Goal: Task Accomplishment & Management: Use online tool/utility

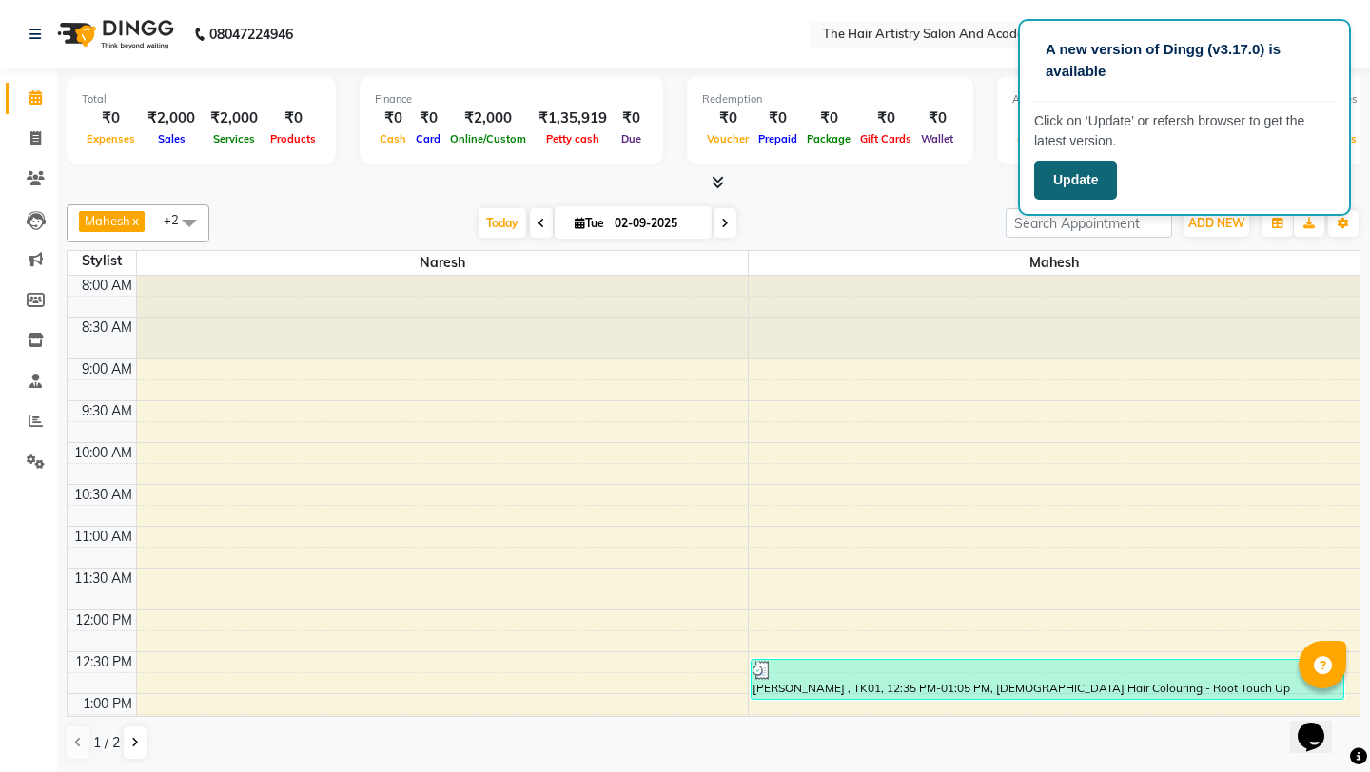
click at [1097, 194] on button "Update" at bounding box center [1075, 180] width 83 height 39
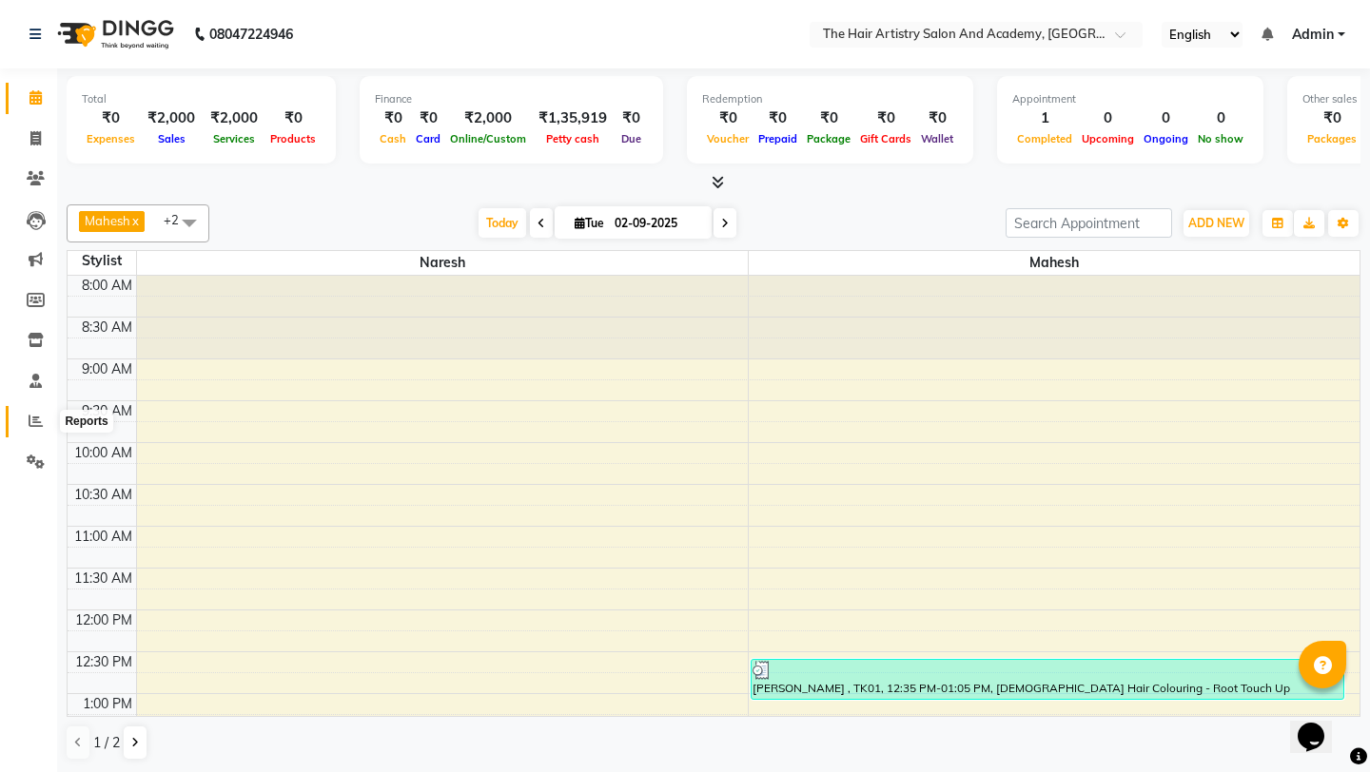
click at [37, 425] on icon at bounding box center [36, 421] width 14 height 14
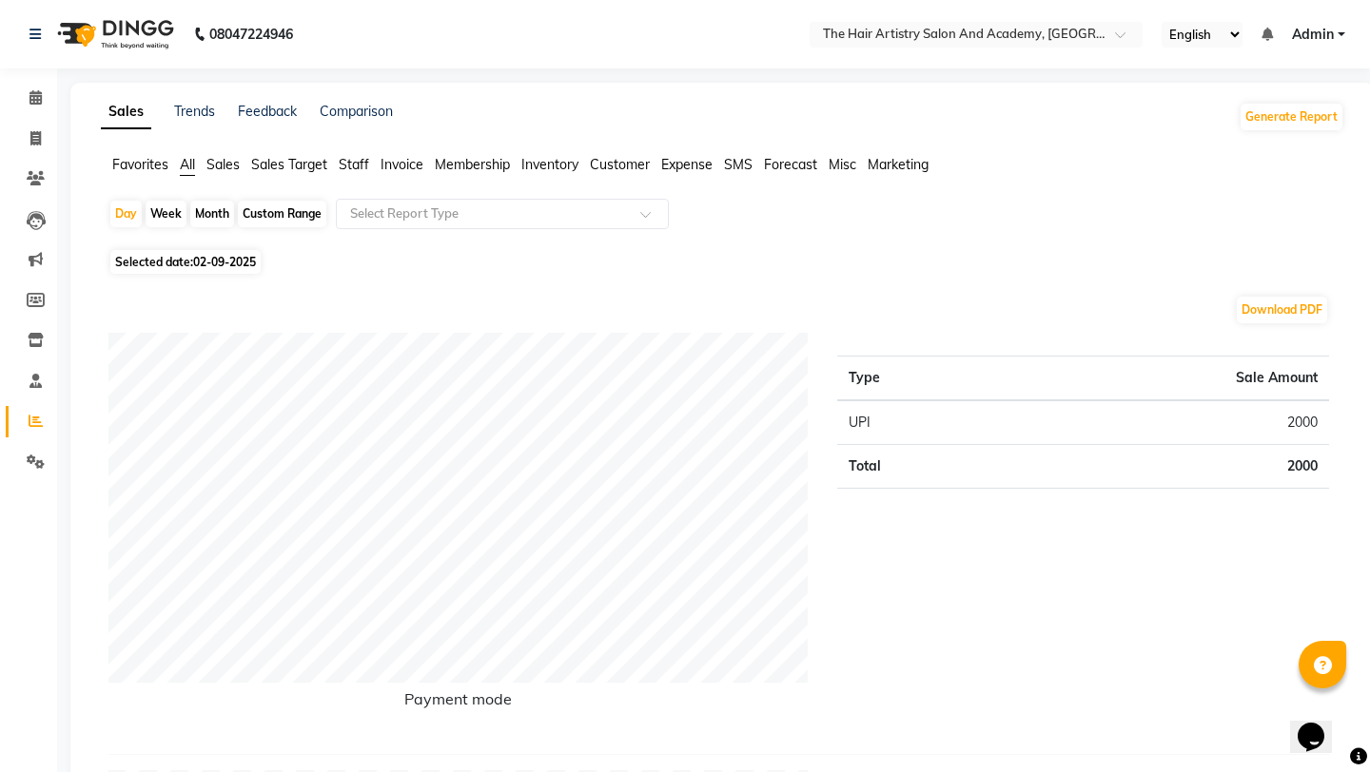
click at [218, 260] on span "02-09-2025" at bounding box center [224, 262] width 63 height 14
select select "9"
select select "2025"
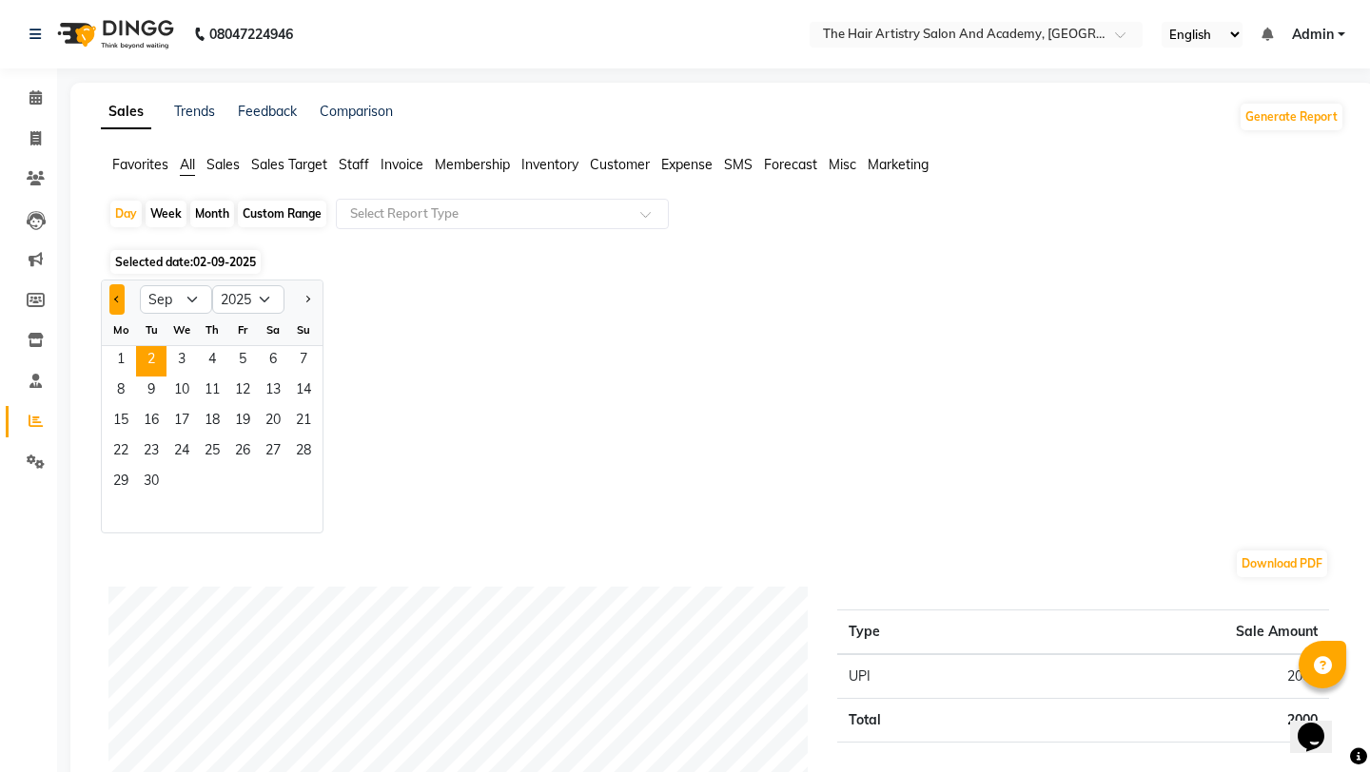
click at [113, 301] on button "Previous month" at bounding box center [116, 299] width 15 height 30
select select "8"
click at [185, 477] on span "27" at bounding box center [181, 483] width 30 height 30
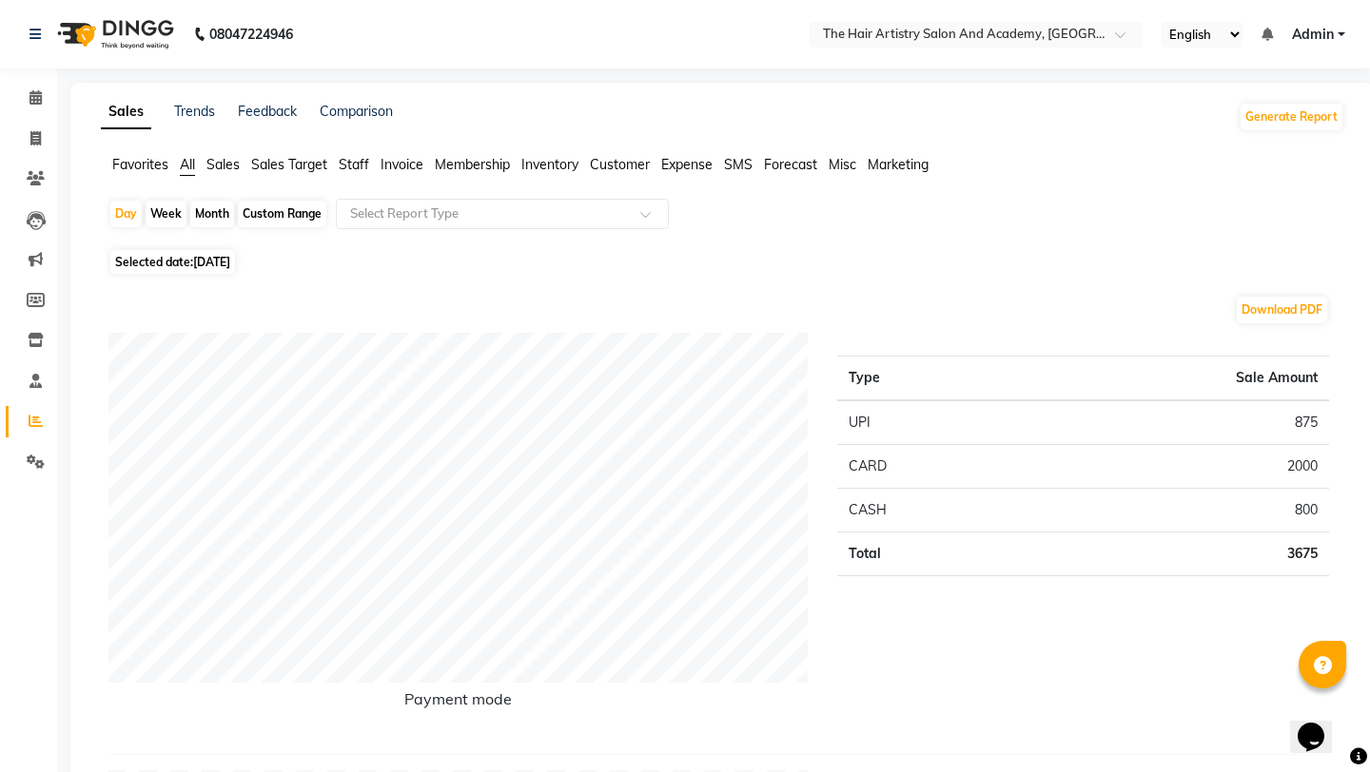
click at [221, 257] on span "27-08-2025" at bounding box center [211, 262] width 37 height 14
select select "8"
select select "2025"
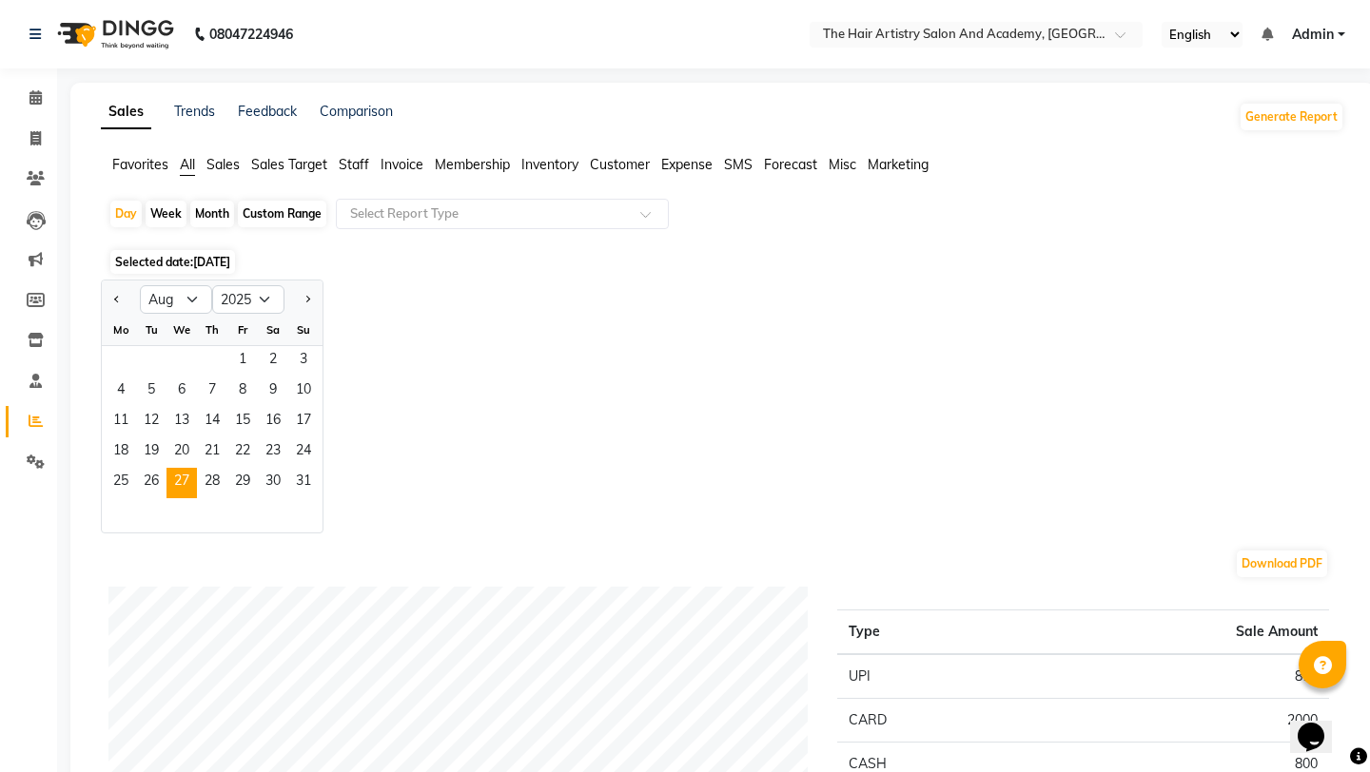
click at [447, 318] on div "Jan Feb Mar Apr May Jun Jul Aug Sep Oct Nov Dec 2015 2016 2017 2018 2019 2020 2…" at bounding box center [722, 407] width 1243 height 254
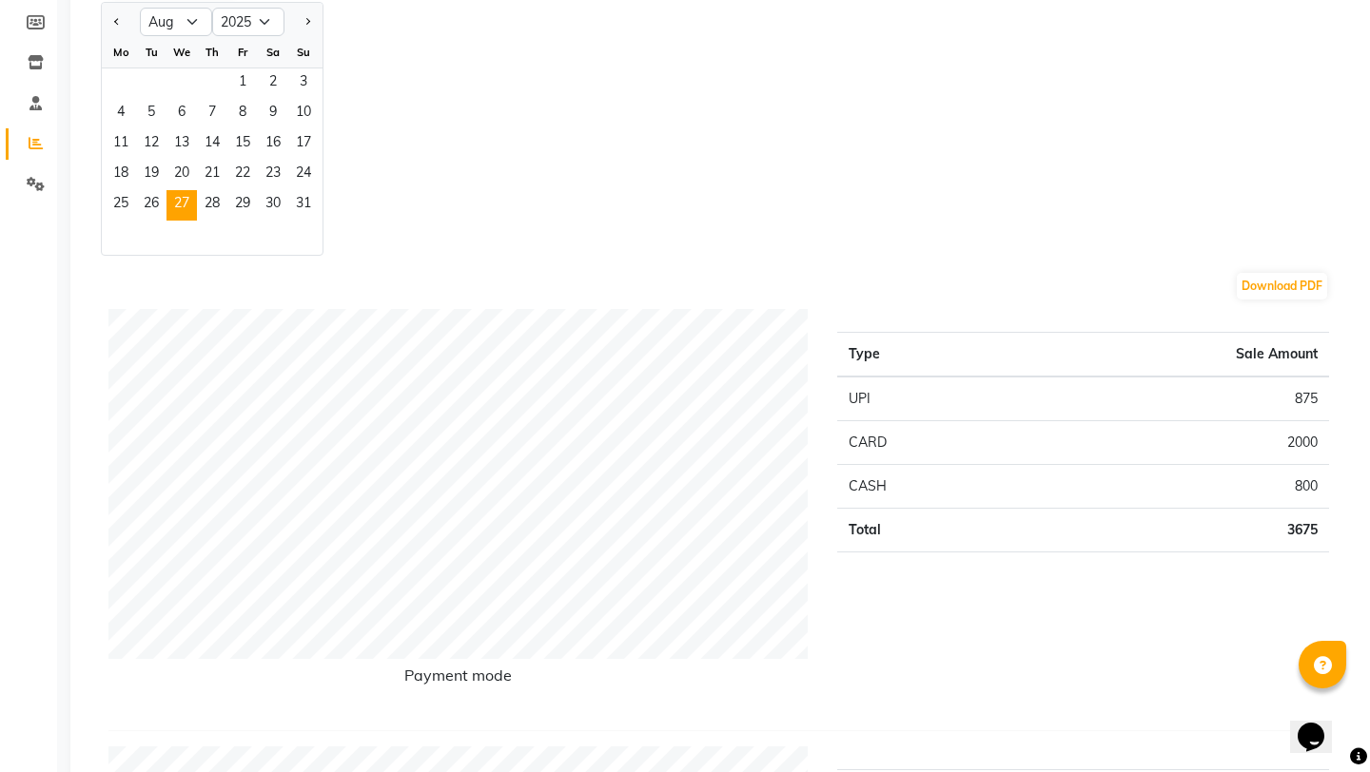
scroll to position [280, 0]
click at [222, 197] on span "28" at bounding box center [212, 203] width 30 height 30
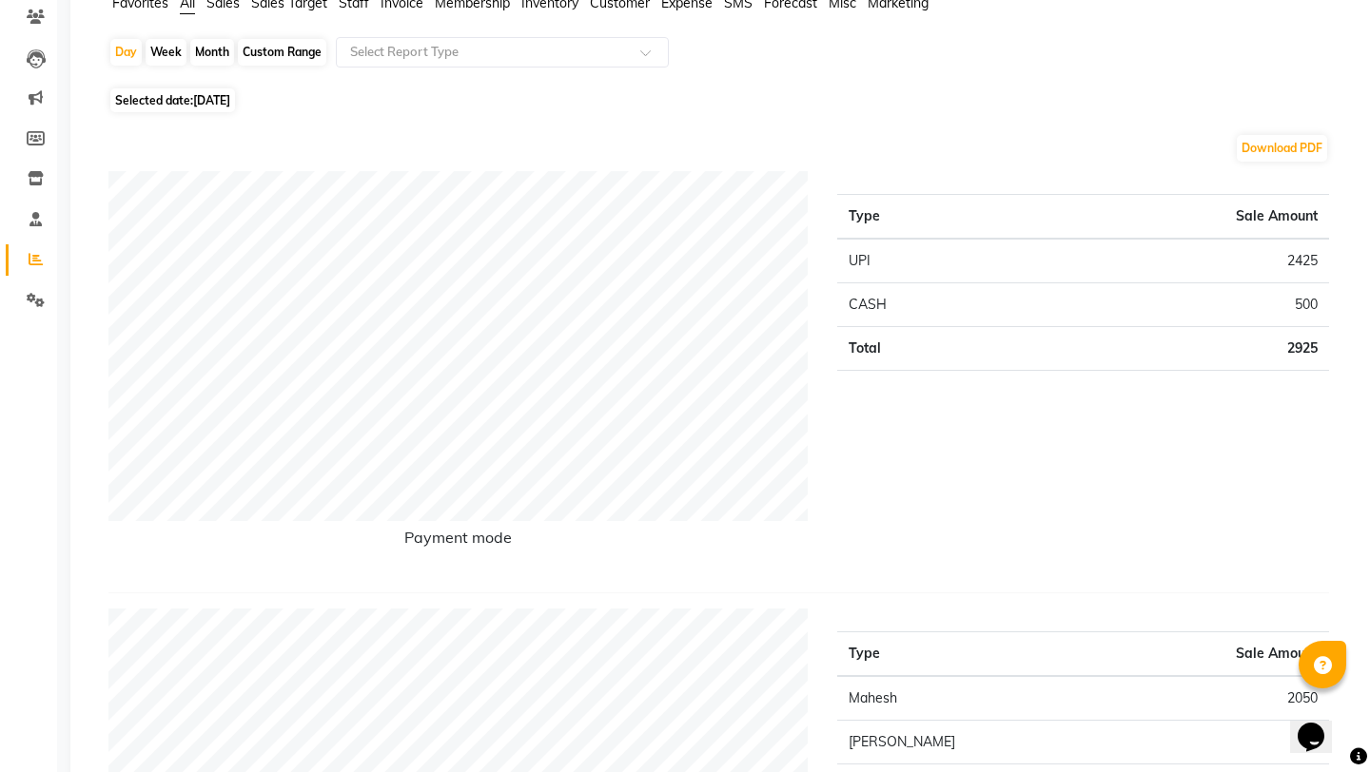
scroll to position [161, 0]
click at [213, 96] on span "28-08-2025" at bounding box center [211, 101] width 37 height 14
select select "8"
select select "2025"
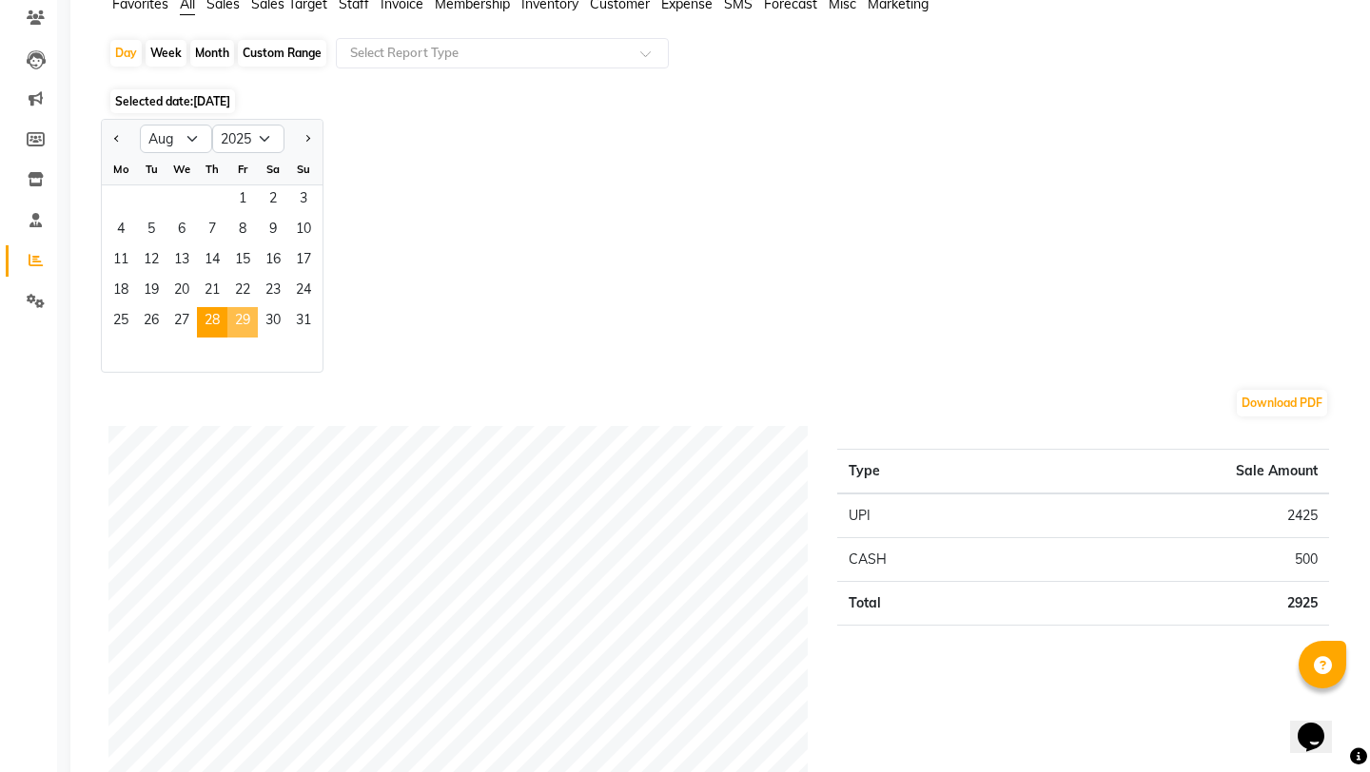
click at [243, 321] on span "29" at bounding box center [242, 322] width 30 height 30
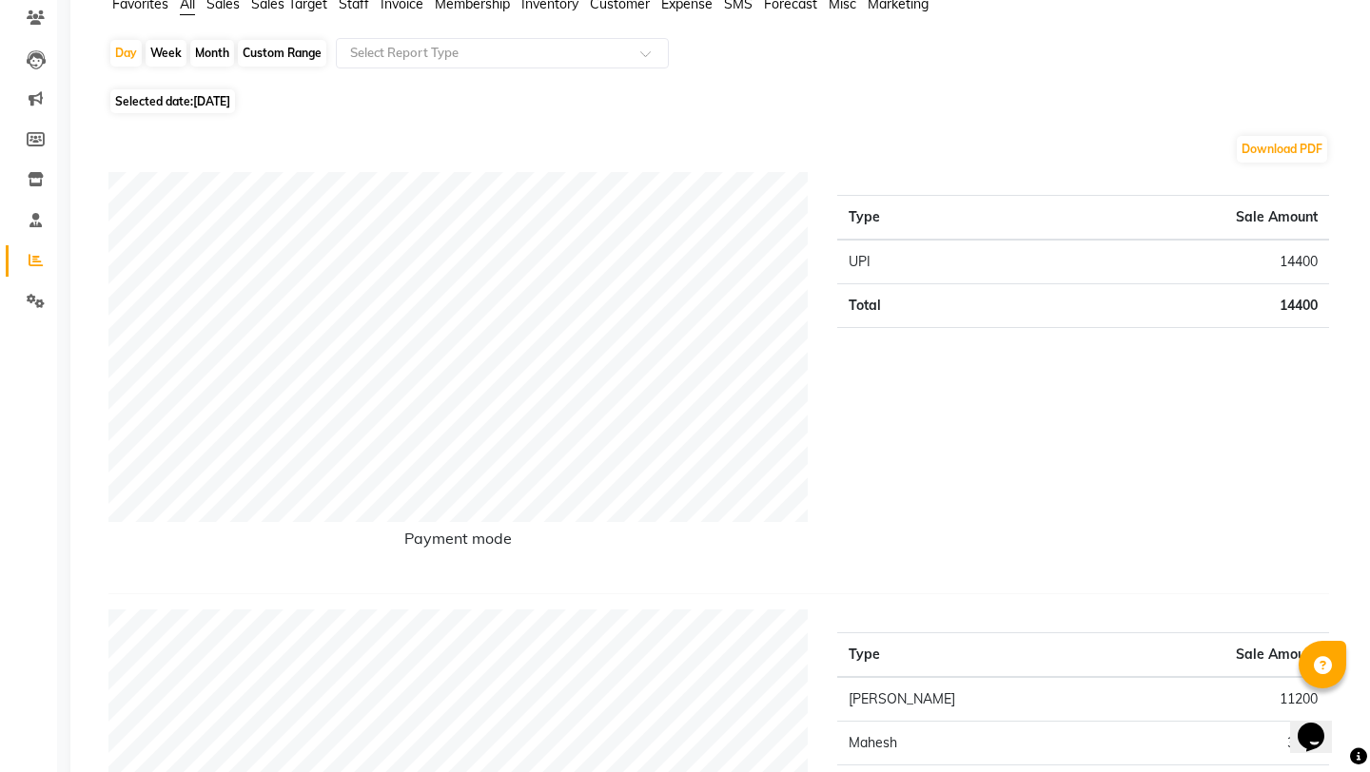
click at [218, 97] on span "29-08-2025" at bounding box center [211, 101] width 37 height 14
select select "8"
select select "2025"
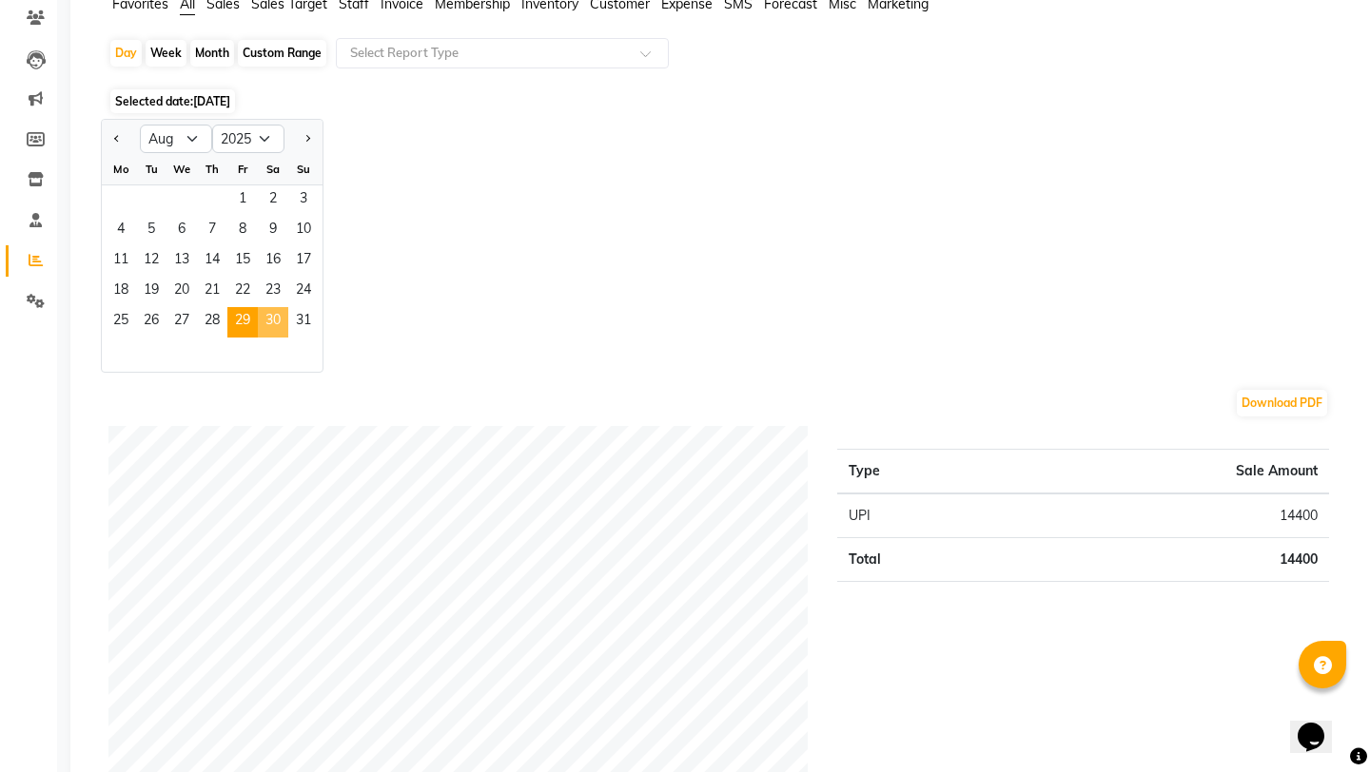
click at [280, 323] on span "30" at bounding box center [273, 322] width 30 height 30
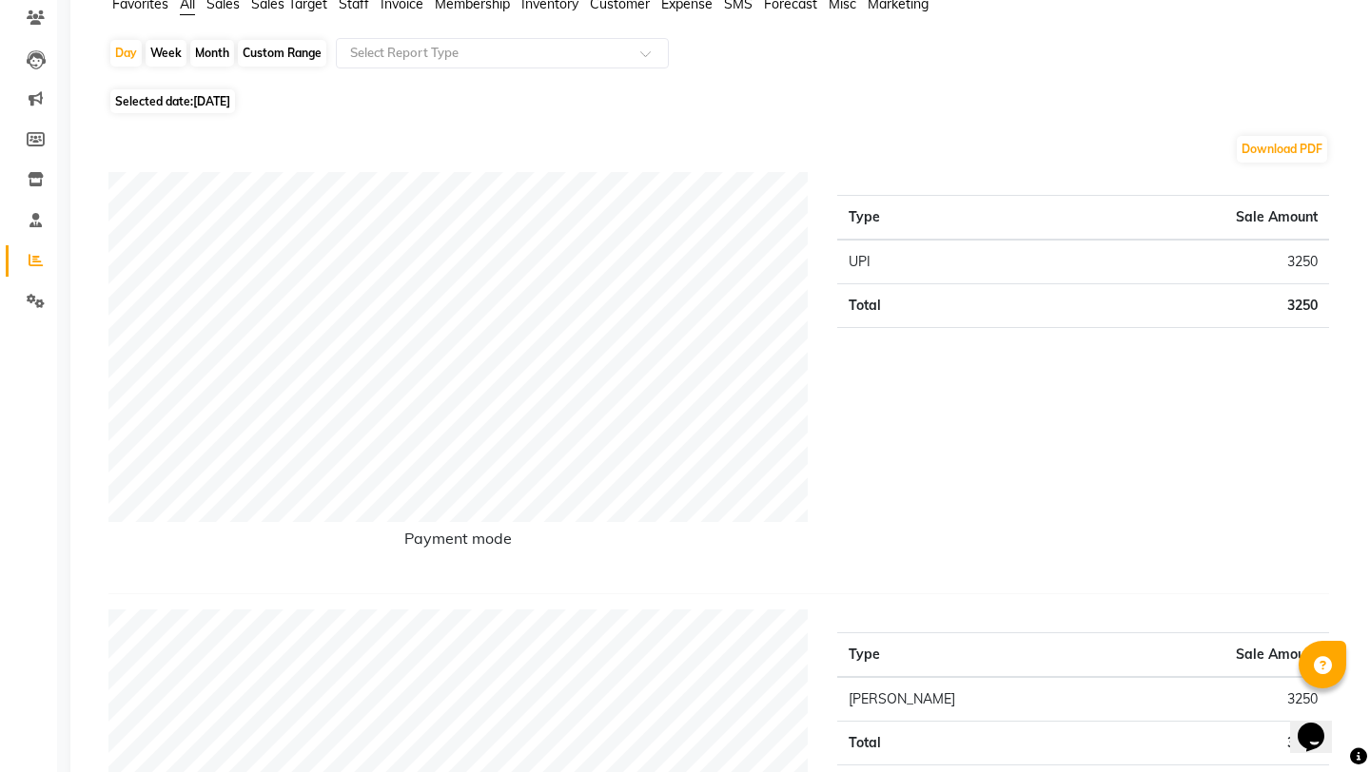
click at [223, 92] on span "Selected date: 30-08-2025" at bounding box center [172, 101] width 125 height 24
select select "8"
select select "2025"
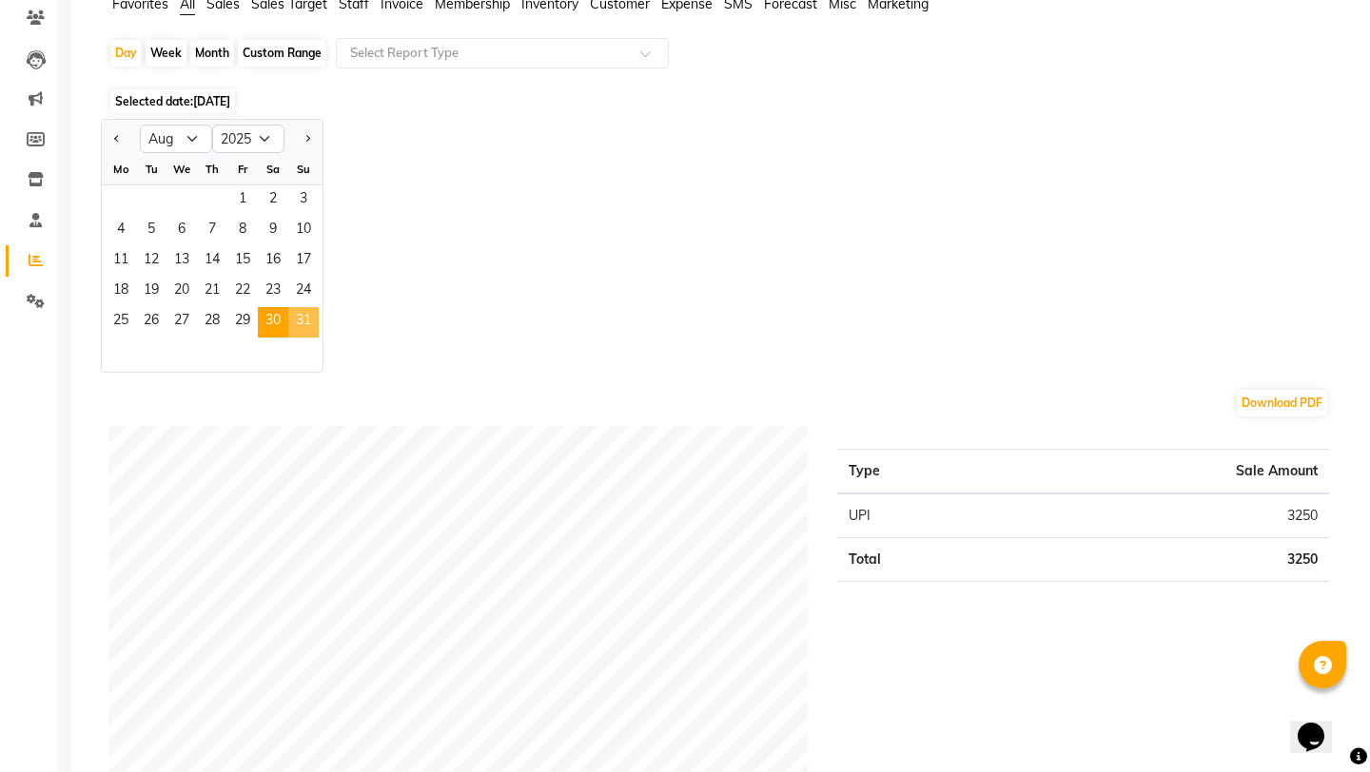
click at [304, 317] on span "31" at bounding box center [303, 322] width 30 height 30
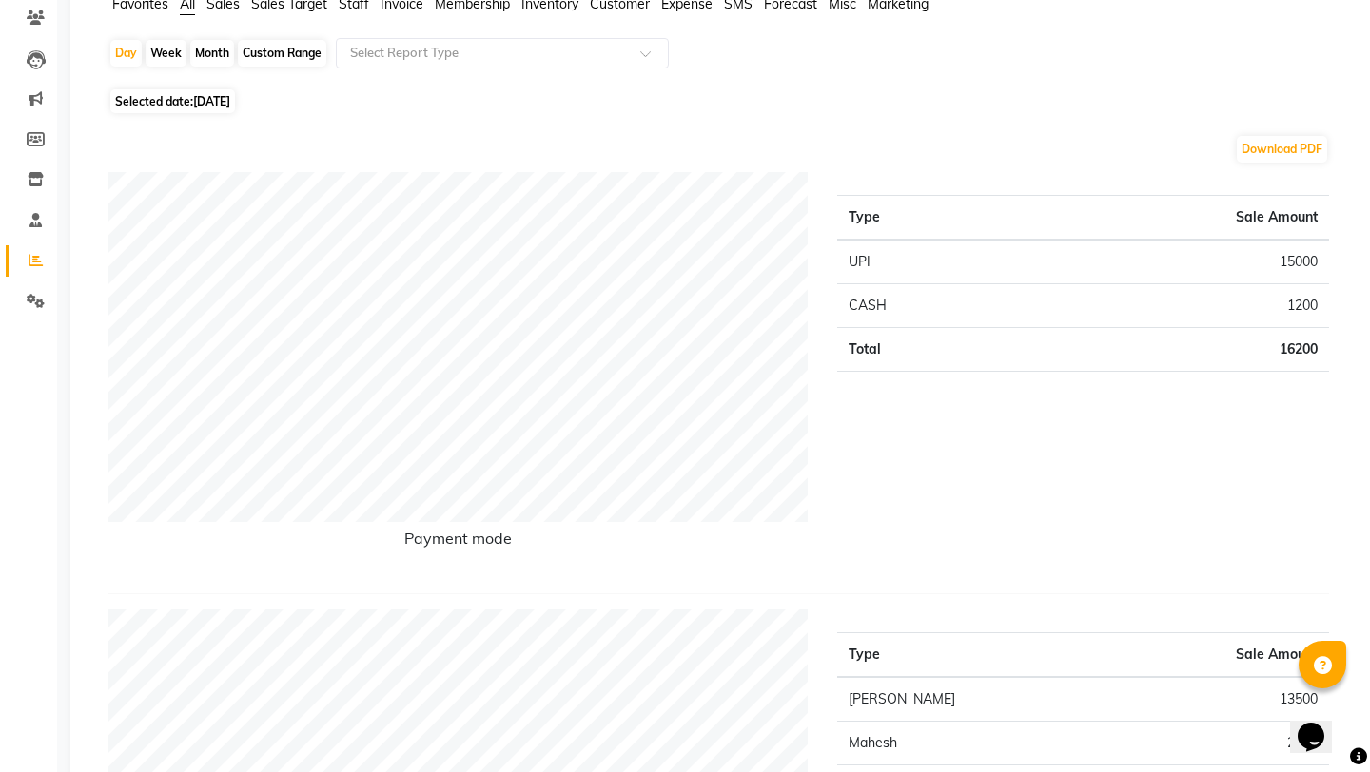
scroll to position [0, 0]
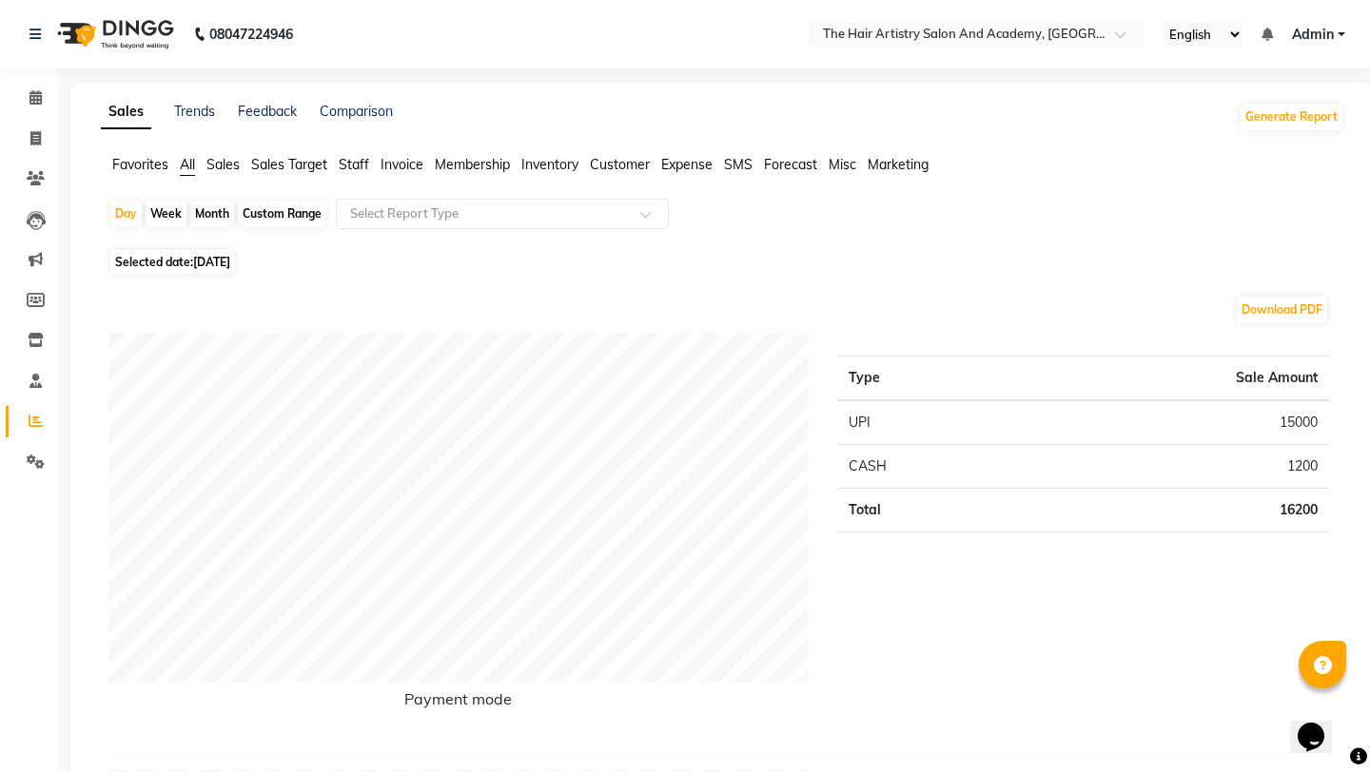
click at [362, 166] on span "Staff" at bounding box center [354, 164] width 30 height 17
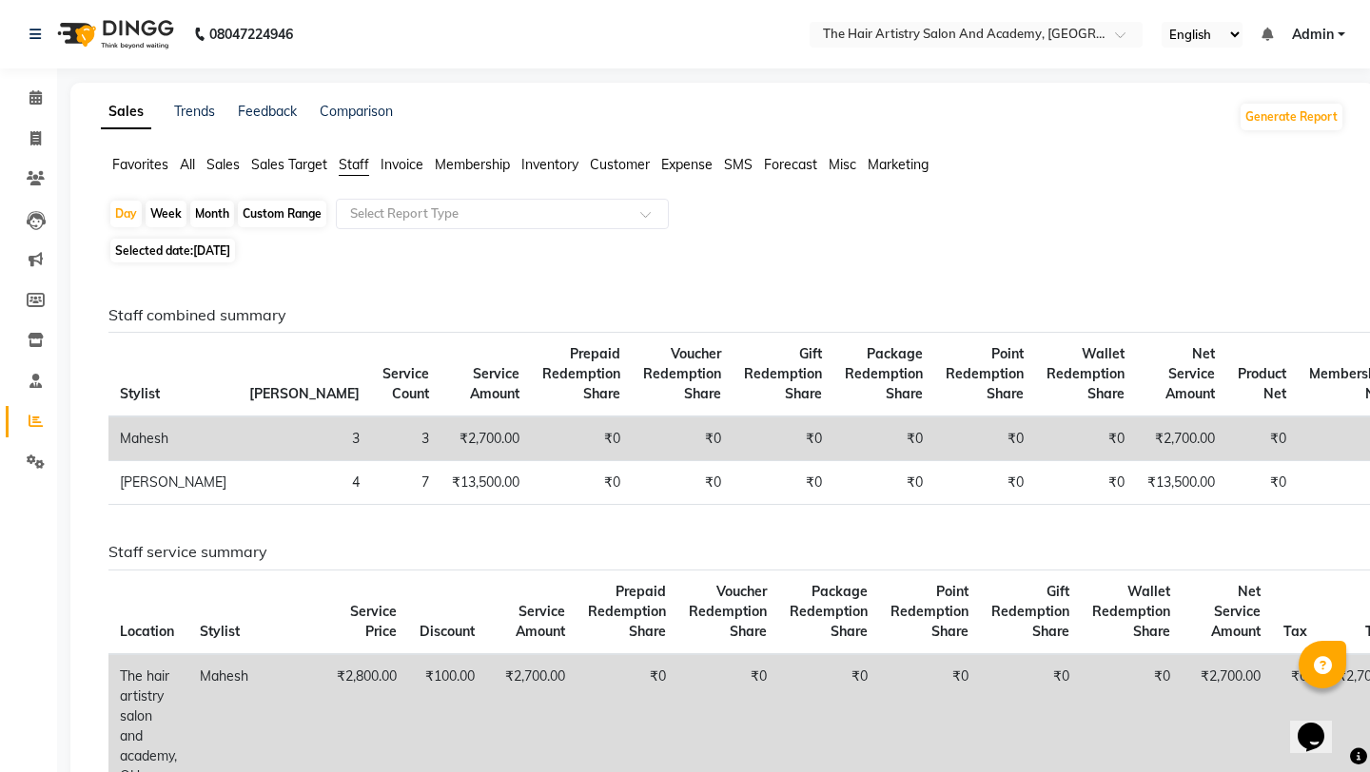
click at [211, 205] on div "Month" at bounding box center [212, 214] width 44 height 27
select select "8"
select select "2025"
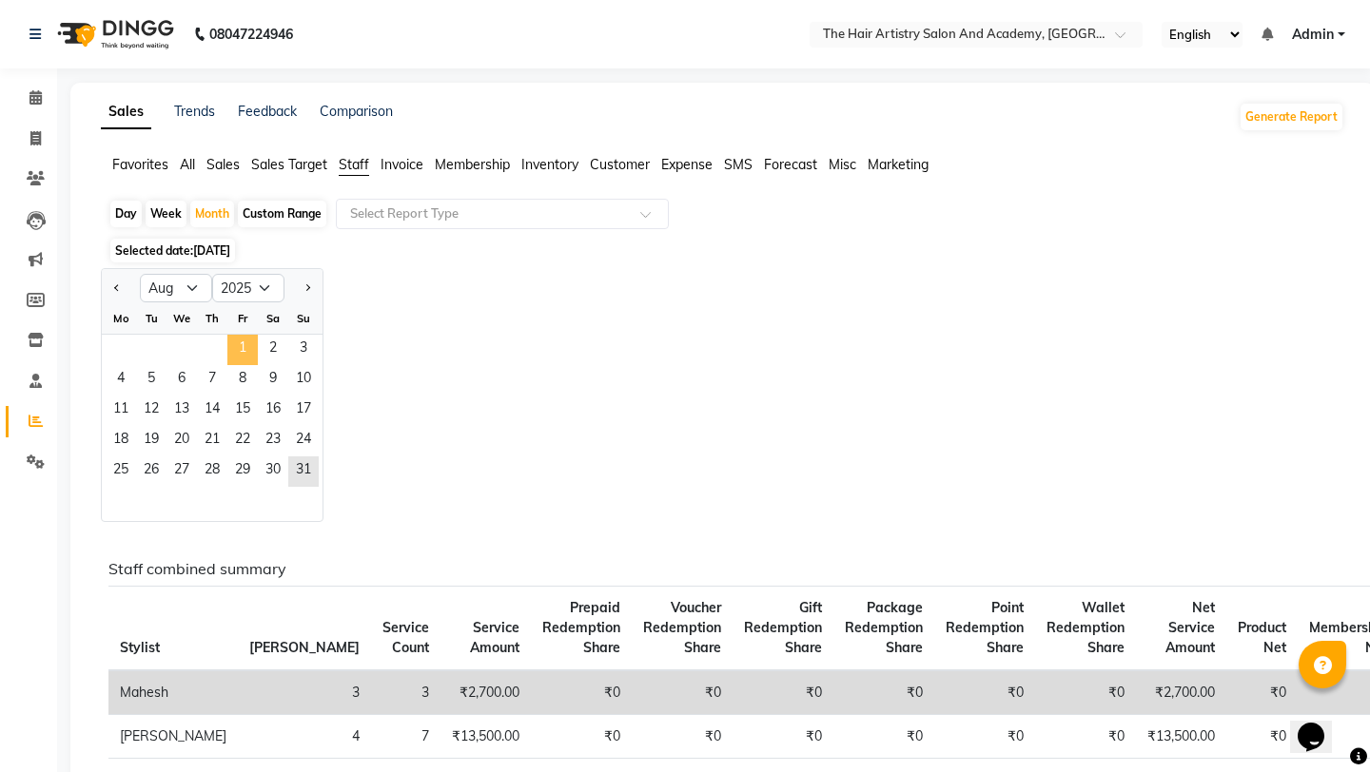
click at [244, 354] on span "1" at bounding box center [242, 350] width 30 height 30
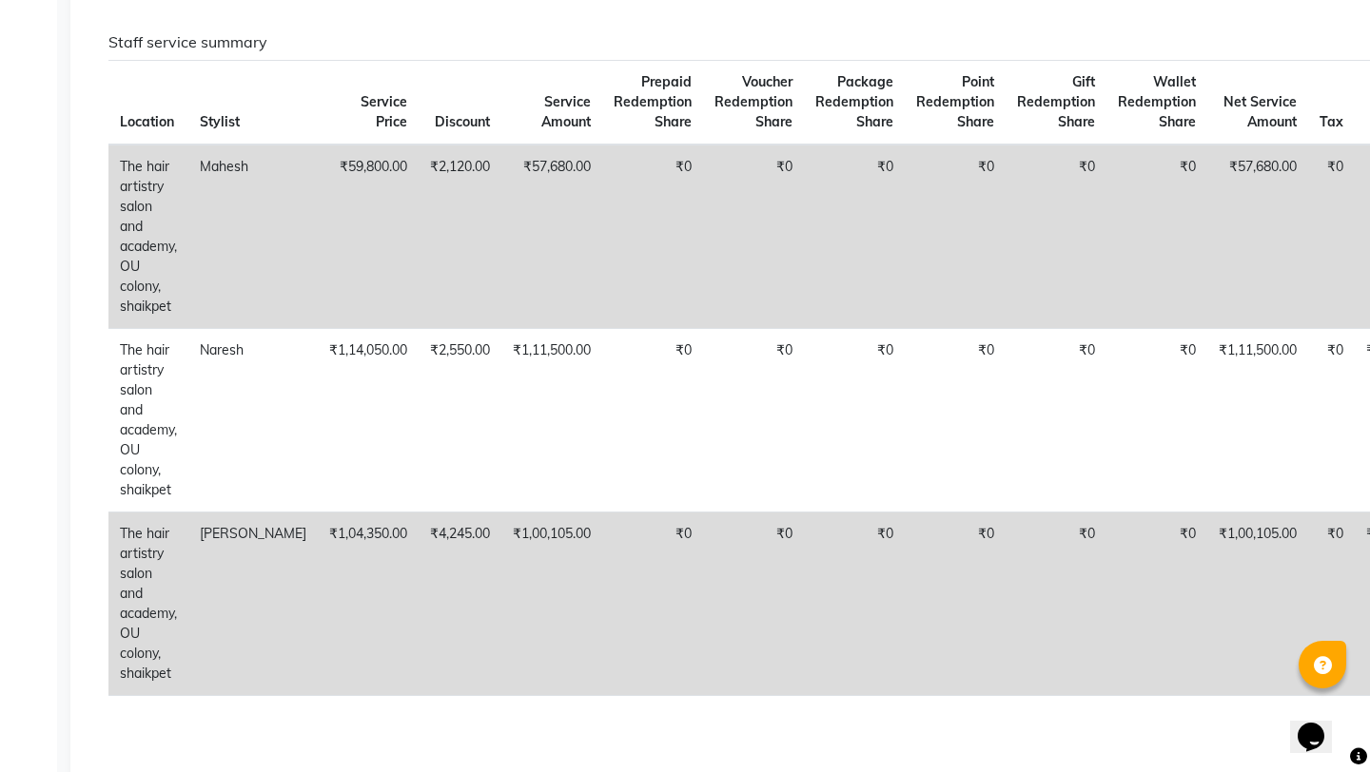
scroll to position [553, 0]
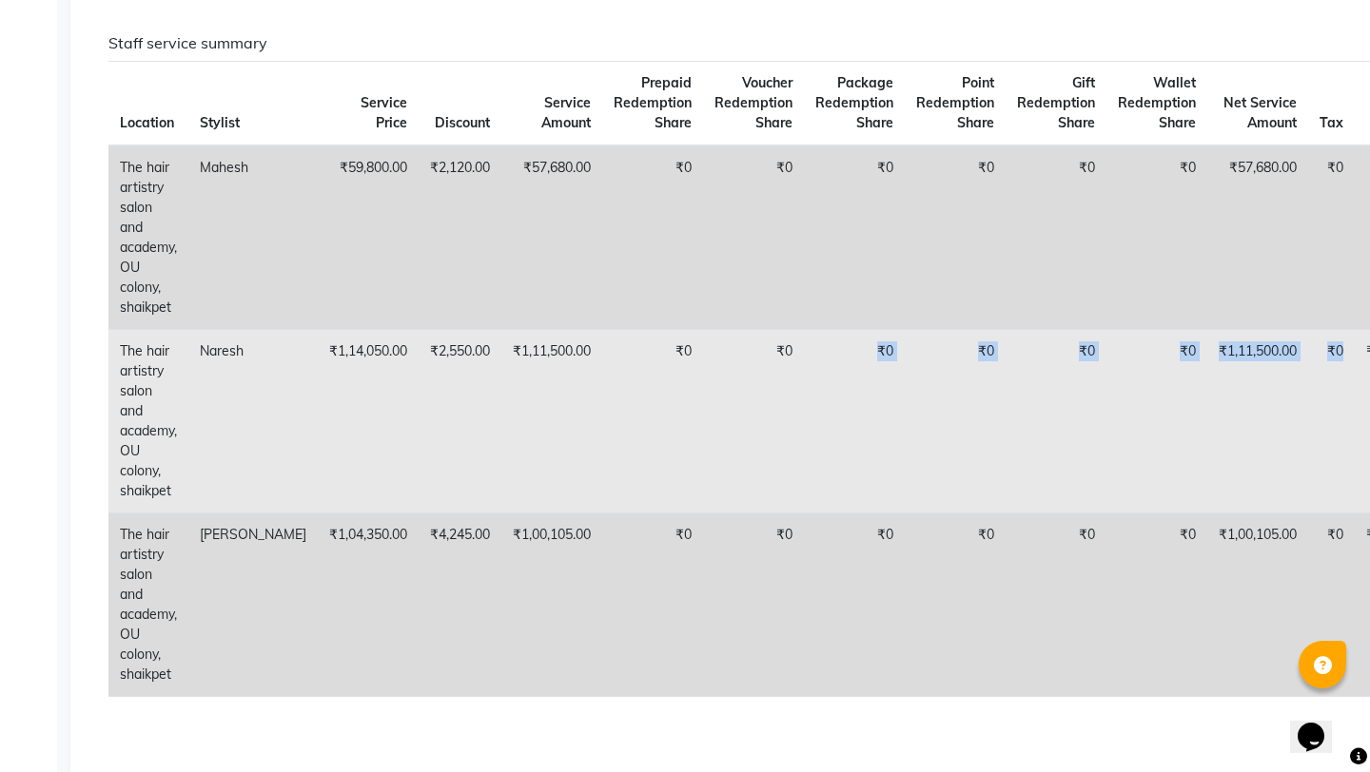
drag, startPoint x: 1277, startPoint y: 402, endPoint x: 686, endPoint y: 426, distance: 591.2
click at [686, 426] on tr "The hair artistry salon and academy, OU colony, shaikpet Naresh ₹1,14,050.00 ₹2…" at bounding box center [781, 421] width 1347 height 184
click at [1106, 468] on td "₹0" at bounding box center [1156, 421] width 101 height 184
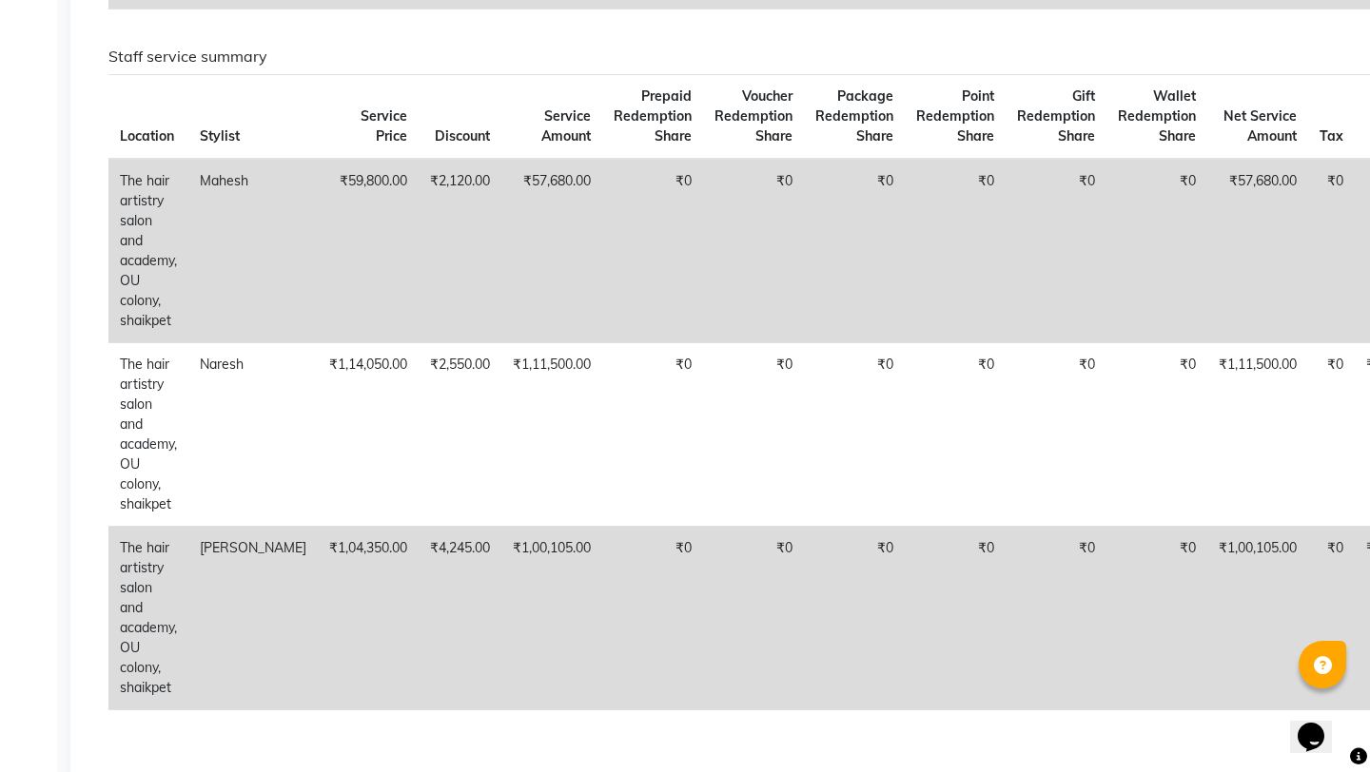
scroll to position [0, 0]
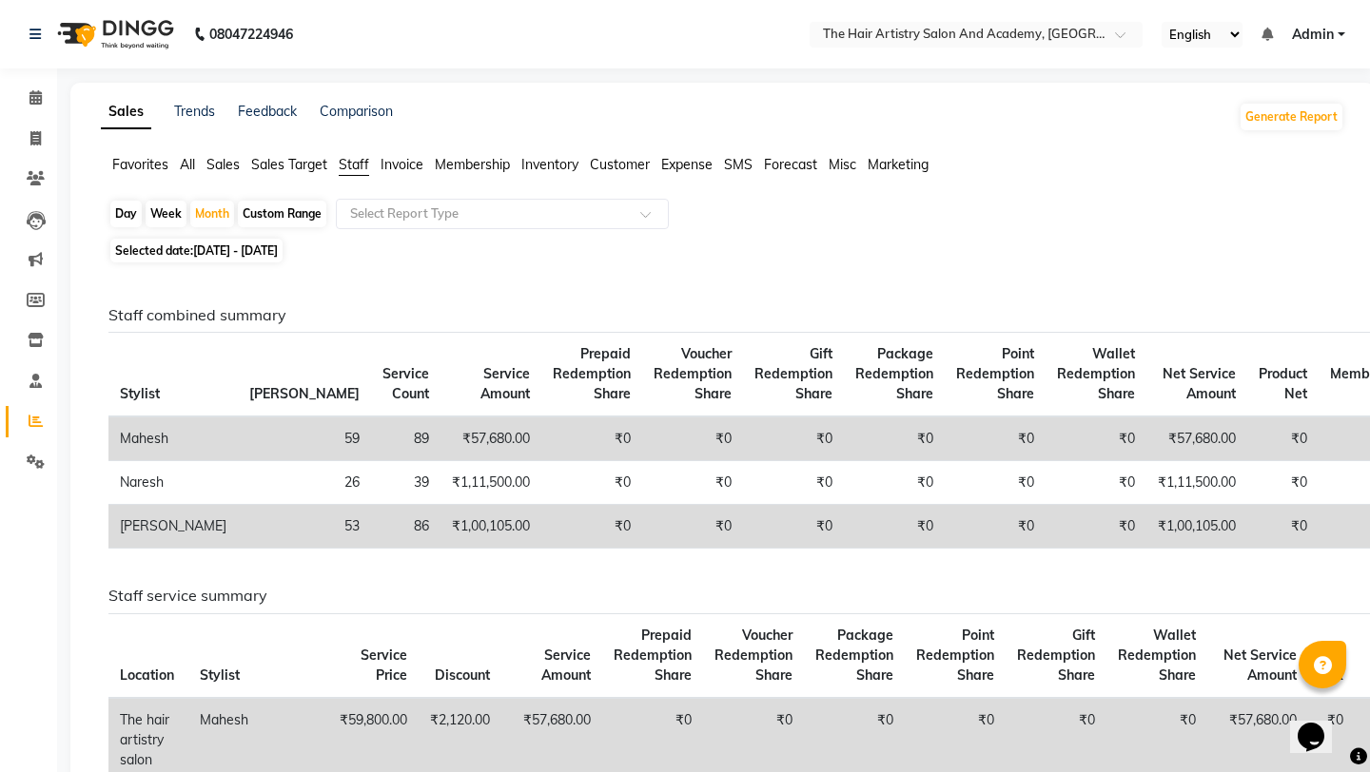
click at [144, 16] on img at bounding box center [114, 34] width 130 height 53
